Goal: Check status: Check status

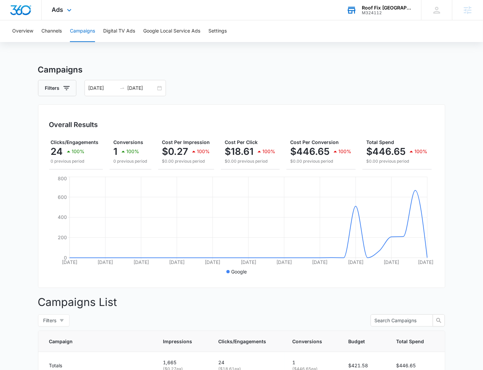
click at [389, 11] on div "M324112" at bounding box center [387, 13] width 50 height 5
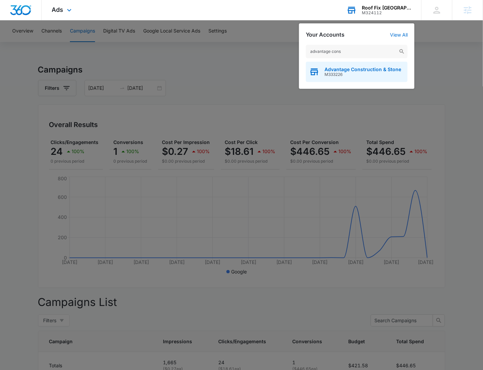
type input "advantage cons"
click at [378, 59] on div "advantage cons Advantage Construction & Stone M333226" at bounding box center [356, 63] width 115 height 51
click at [373, 68] on span "Advantage Construction & Stone" at bounding box center [362, 69] width 77 height 5
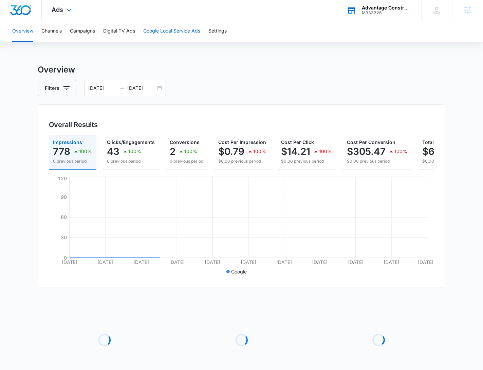
click at [166, 29] on button "Google Local Service Ads" at bounding box center [171, 31] width 57 height 22
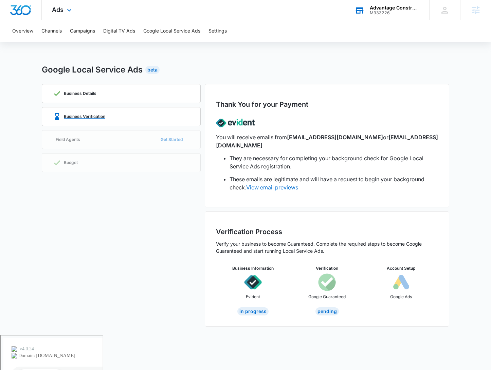
click at [119, 117] on div "Business Verification" at bounding box center [121, 117] width 136 height 18
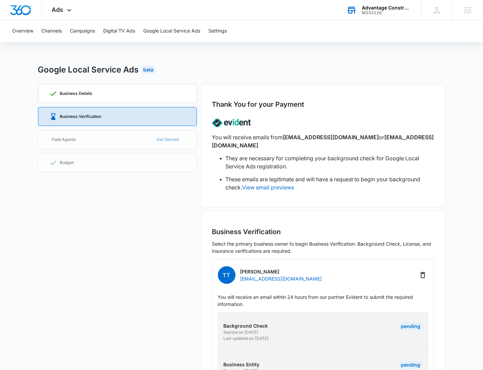
click at [379, 12] on div "M333226" at bounding box center [387, 13] width 50 height 5
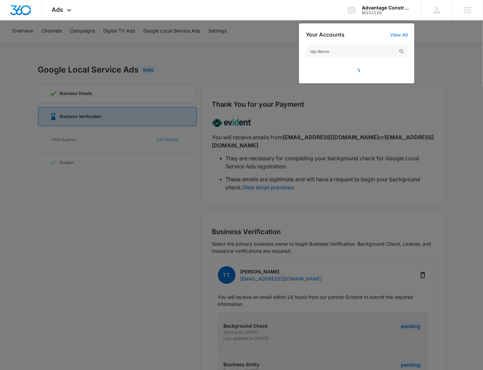
click at [318, 52] on input "tap dance" at bounding box center [357, 52] width 102 height 14
click at [357, 52] on input "tapdance" at bounding box center [357, 52] width 102 height 14
click at [334, 47] on input "tapdance" at bounding box center [357, 52] width 102 height 14
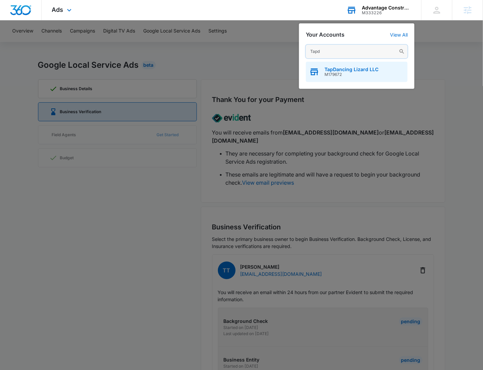
type input "Tapd"
click at [350, 66] on div "TapDancing Lizard LLC M179672" at bounding box center [357, 72] width 102 height 20
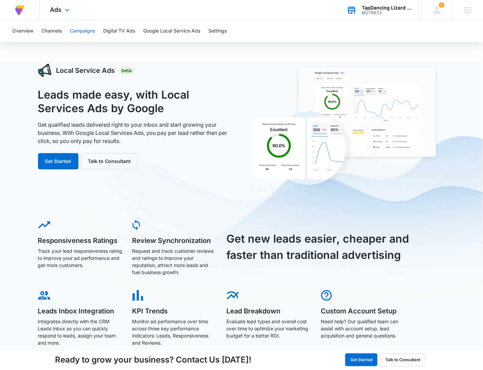
click at [88, 31] on button "Campaigns" at bounding box center [82, 31] width 25 height 22
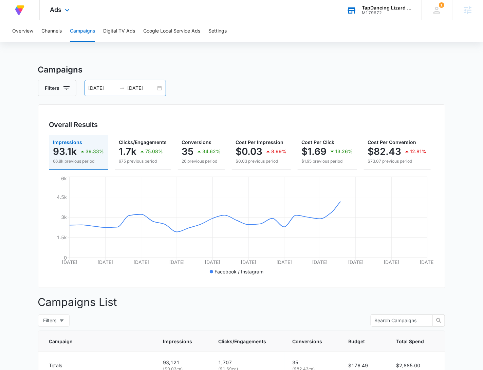
click at [157, 85] on div "[DATE] [DATE]" at bounding box center [124, 88] width 81 height 16
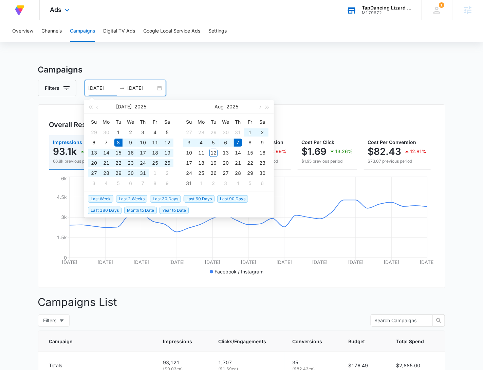
click at [161, 196] on span "Last 30 Days" at bounding box center [165, 198] width 31 height 7
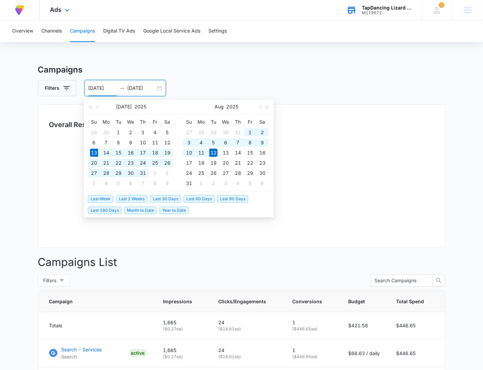
type input "[DATE]"
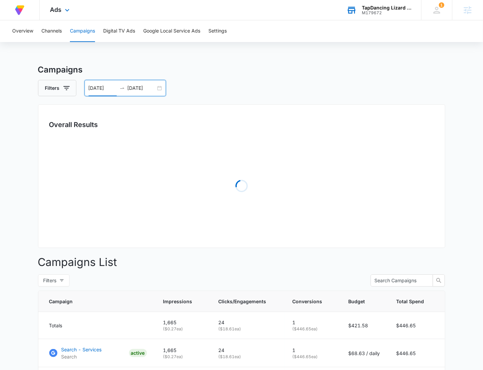
click at [362, 62] on div "Overview Channels Campaigns Digital TV Ads Google Local Service Ads Settings Ca…" at bounding box center [241, 231] width 483 height 423
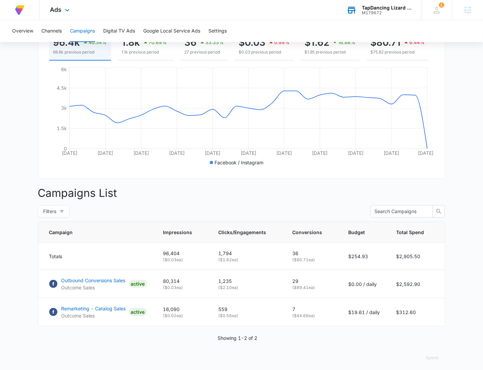
scroll to position [120, 0]
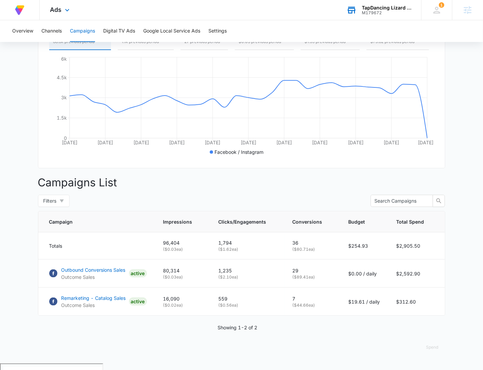
click at [469, 119] on main "Campaigns Filters [DATE] [DATE] Overall Results Impressions 96.4k 40.54% 68.6k …" at bounding box center [241, 154] width 483 height 420
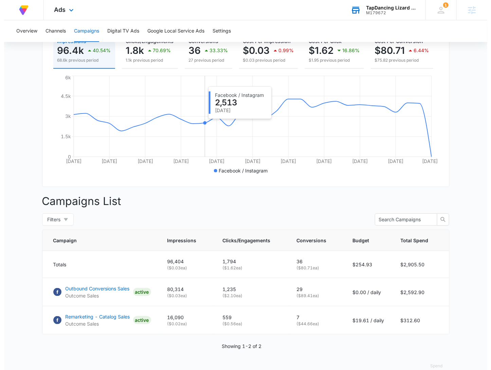
scroll to position [8, 0]
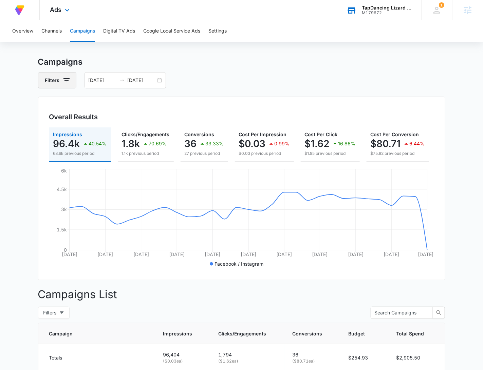
click at [69, 80] on icon "button" at bounding box center [66, 80] width 8 height 8
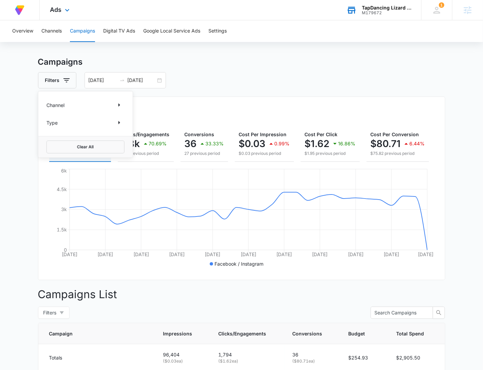
click at [67, 104] on div "Channel" at bounding box center [85, 105] width 78 height 11
click at [115, 104] on icon "Show Channel filters" at bounding box center [119, 105] width 8 height 8
click at [50, 101] on icon "Back" at bounding box center [51, 101] width 5 height 5
click at [109, 123] on div "Type" at bounding box center [85, 122] width 78 height 11
click at [121, 125] on icon "Show Type filters" at bounding box center [119, 123] width 8 height 8
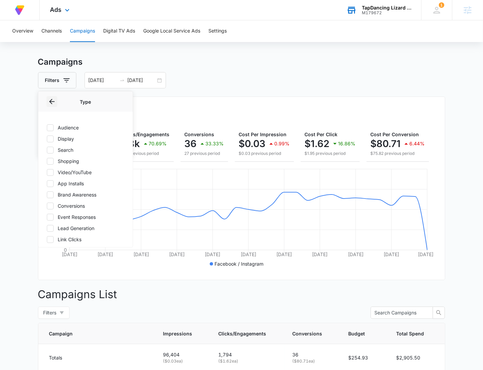
click at [47, 102] on button "Back" at bounding box center [51, 101] width 11 height 11
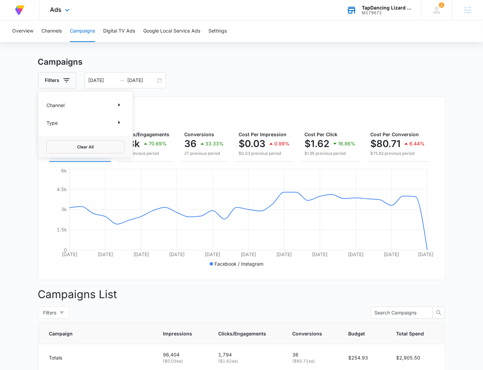
click at [324, 49] on div "Overview Channels Campaigns Digital TV Ads Google Local Service Ads Settings Ca…" at bounding box center [241, 244] width 483 height 463
click at [384, 62] on h3 "Campaigns" at bounding box center [241, 62] width 407 height 12
click at [383, 59] on h3 "Campaigns" at bounding box center [241, 62] width 407 height 12
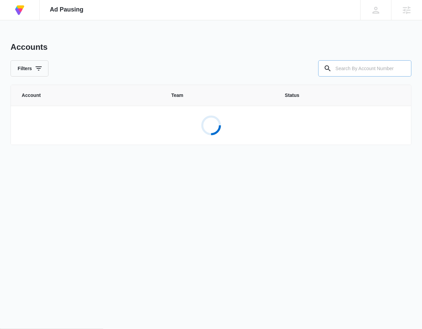
click at [342, 67] on input "text" at bounding box center [365, 68] width 93 height 16
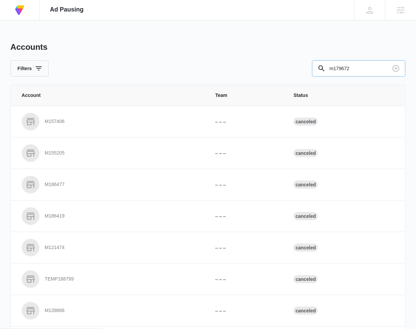
type input "m179672"
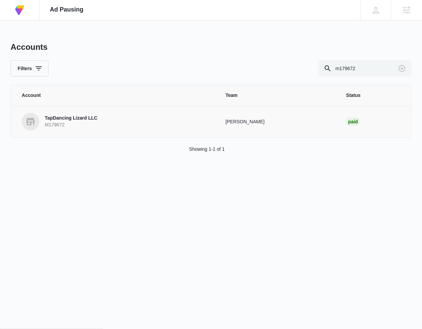
click at [93, 116] on p "TapDancing Lizard LLC" at bounding box center [71, 118] width 53 height 7
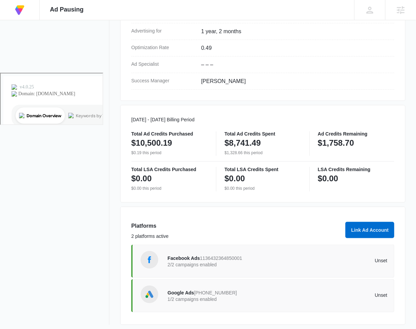
scroll to position [259, 0]
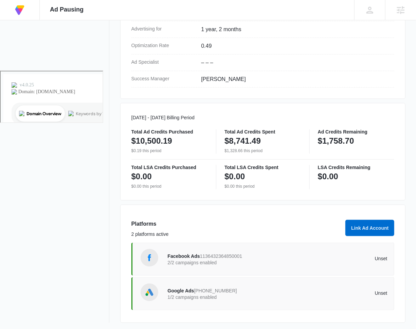
click at [253, 285] on div "Google Ads 954-455-7772 1/2 campaigns enabled Unset" at bounding box center [278, 294] width 220 height 19
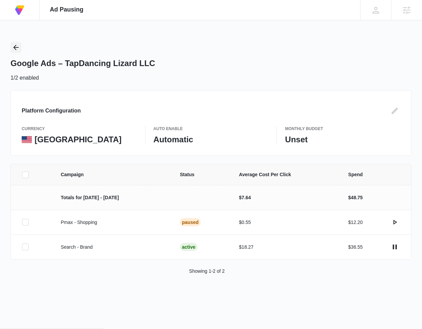
click at [17, 48] on icon "Back" at bounding box center [16, 47] width 8 height 8
